Goal: Find specific page/section: Find specific page/section

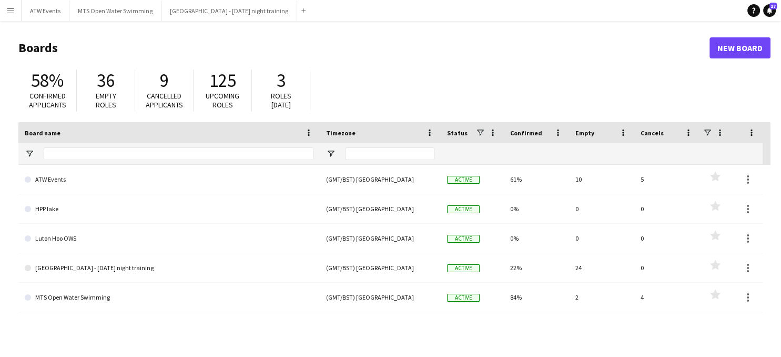
click at [13, 15] on button "Menu" at bounding box center [10, 10] width 21 height 21
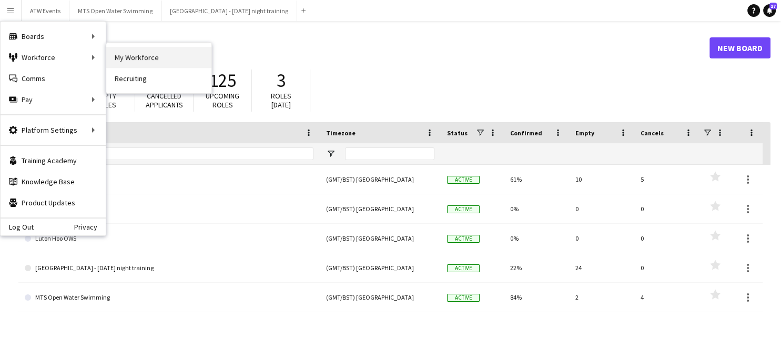
click at [149, 56] on link "My Workforce" at bounding box center [158, 57] width 105 height 21
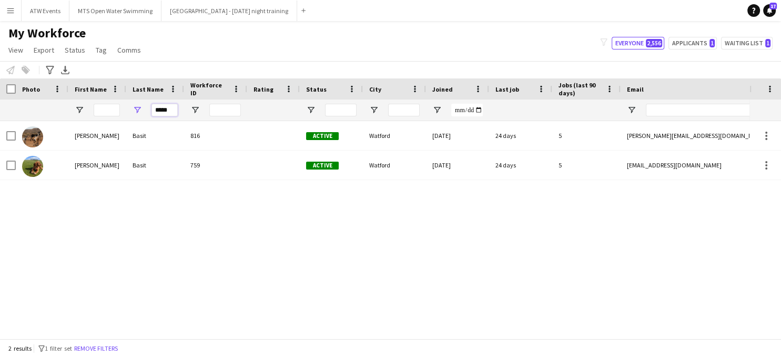
drag, startPoint x: 171, startPoint y: 108, endPoint x: 147, endPoint y: 108, distance: 24.7
click at [147, 108] on div "*****" at bounding box center [155, 109] width 58 height 21
type input "*"
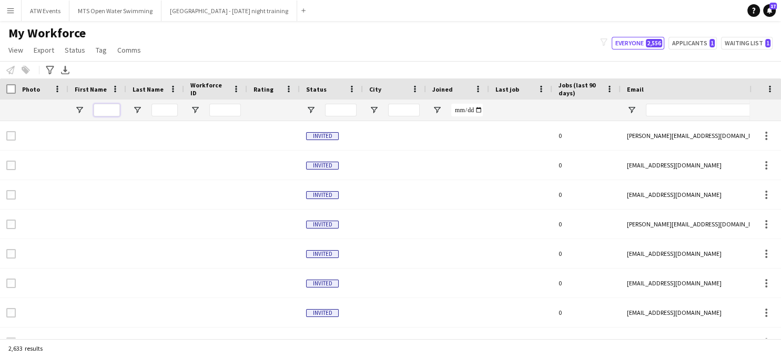
click at [100, 108] on input "First Name Filter Input" at bounding box center [107, 110] width 26 height 13
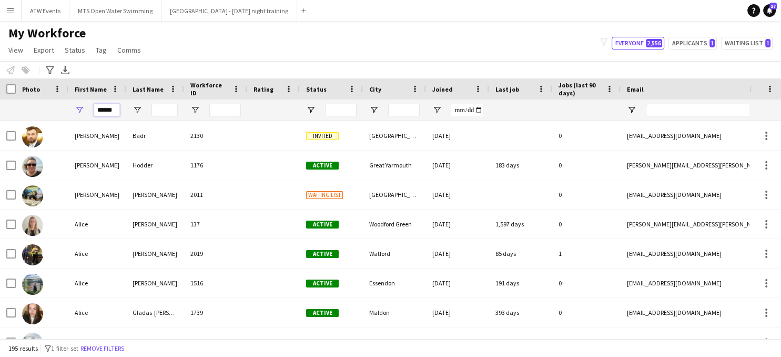
type input "******"
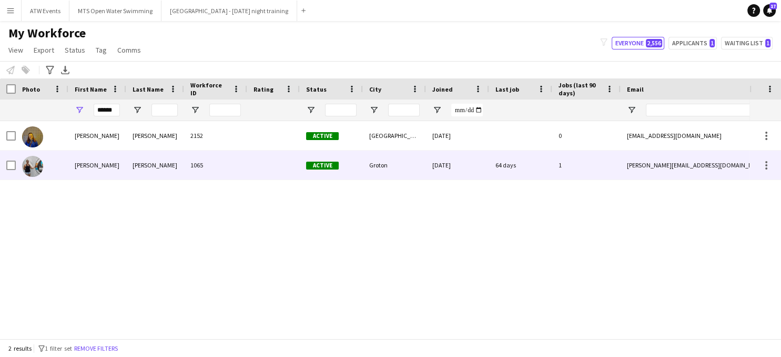
click at [83, 169] on div "[PERSON_NAME]" at bounding box center [97, 164] width 58 height 29
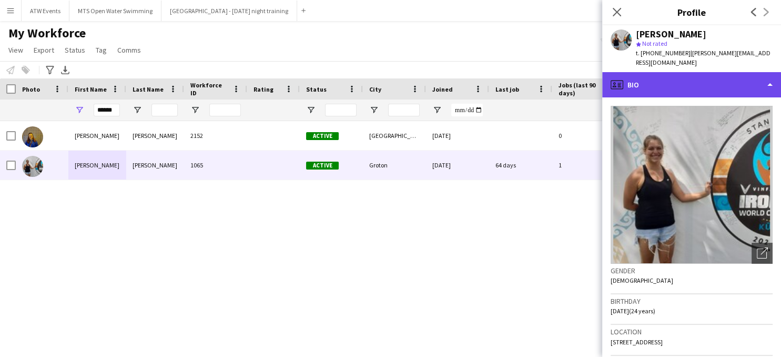
click at [644, 79] on div "profile Bio" at bounding box center [691, 84] width 179 height 25
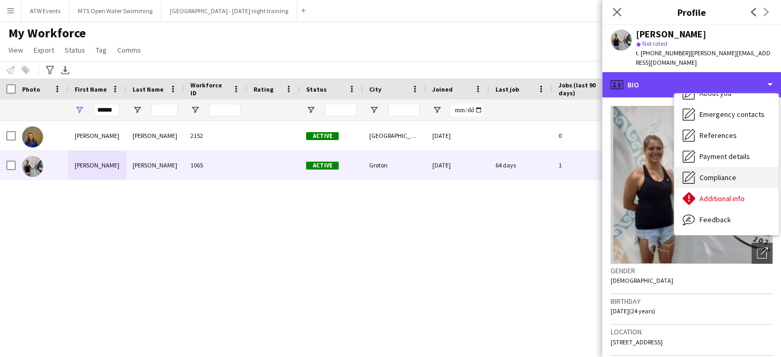
scroll to position [99, 0]
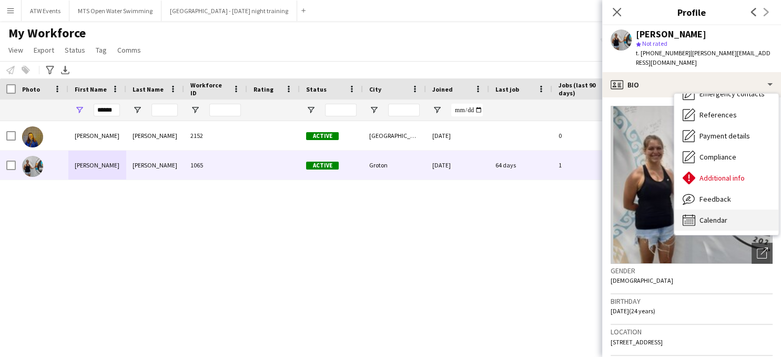
click at [715, 215] on span "Calendar" at bounding box center [713, 219] width 28 height 9
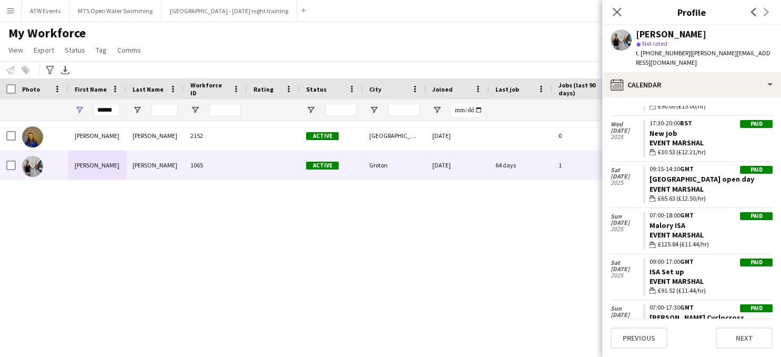
scroll to position [0, 0]
